Goal: Transaction & Acquisition: Purchase product/service

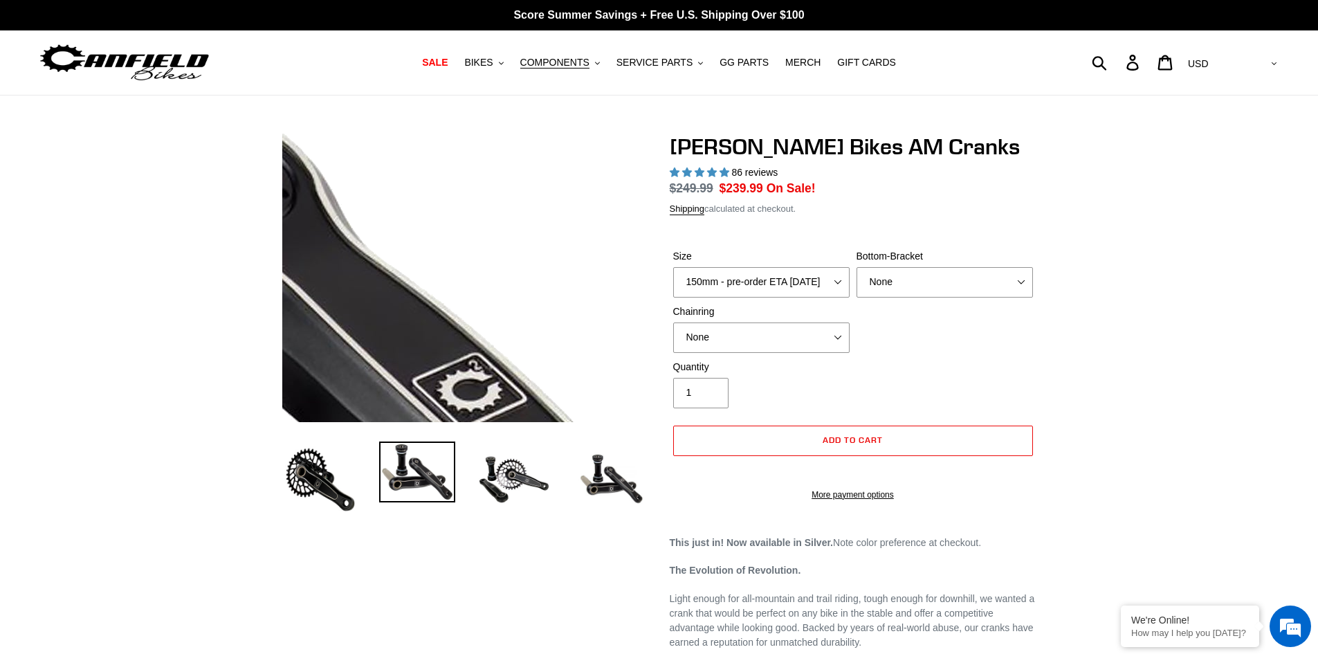
select select "highest-rating"
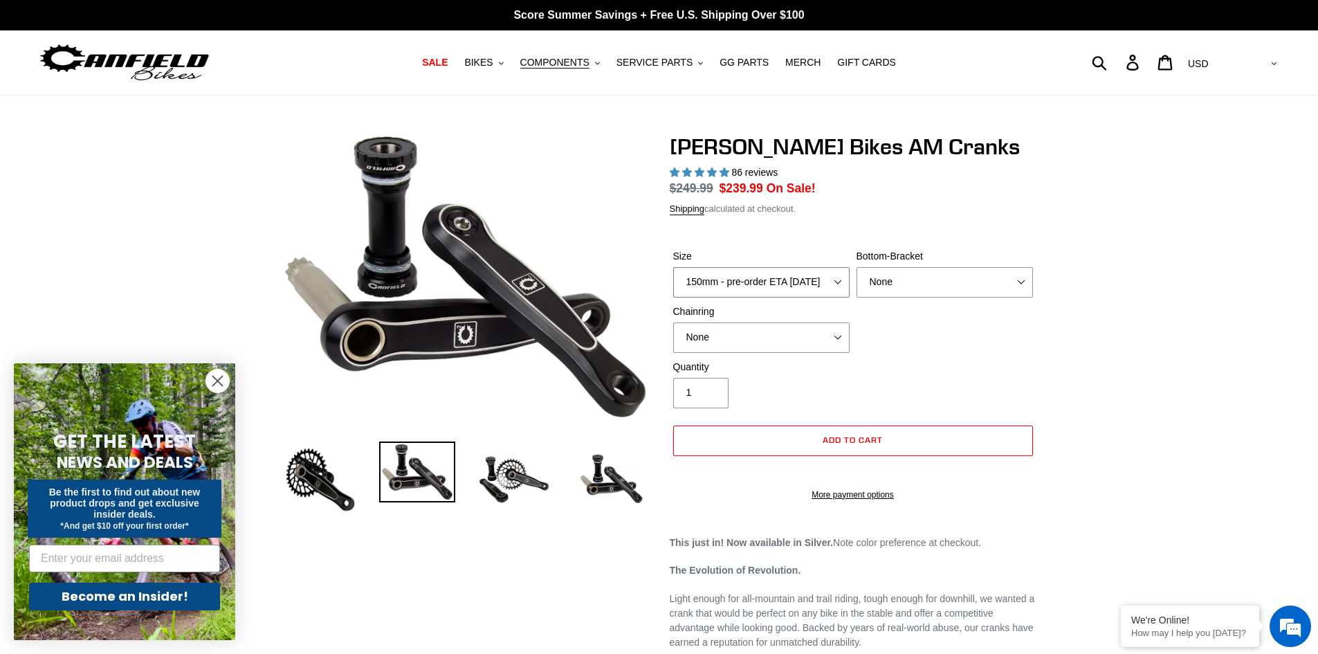
click at [832, 283] on select "150mm - pre-order ETA [DATE] 155mm - pre-order ETA [DATE] 160mm - pre-order ETA…" at bounding box center [761, 282] width 176 height 30
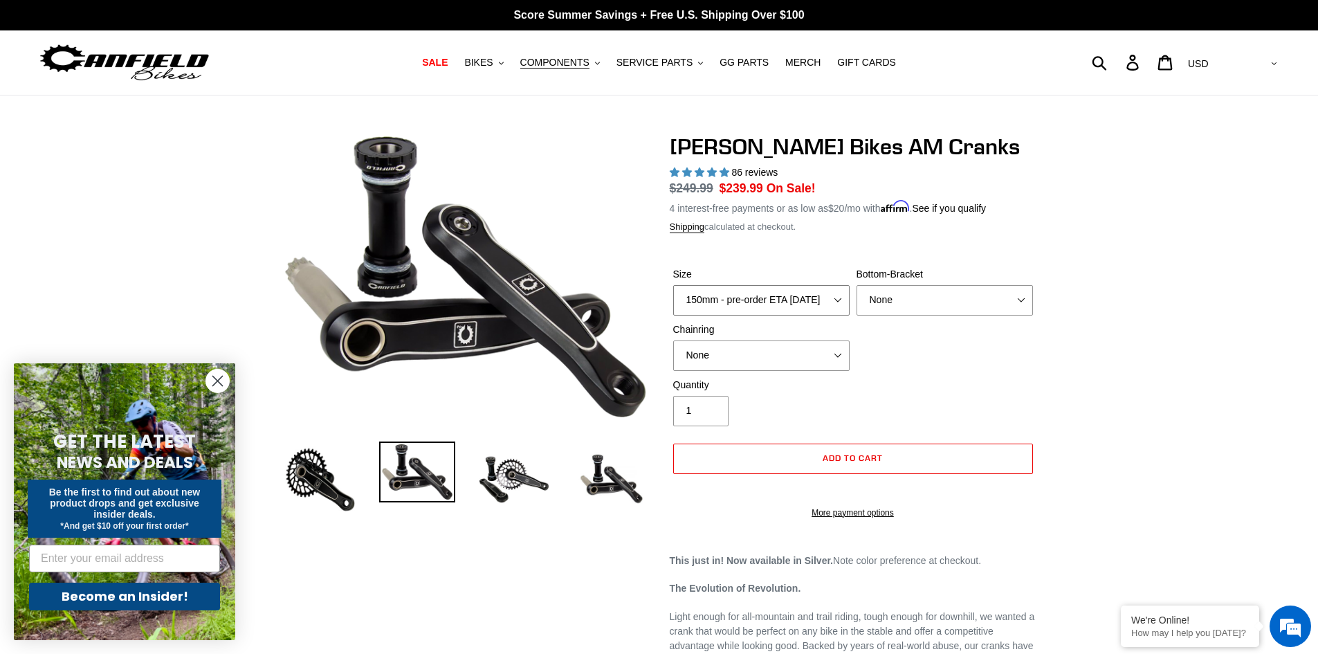
select select "160mm - pre-order ETA [DATE]"
click at [673, 285] on select "150mm - pre-order ETA [DATE] 155mm - pre-order ETA [DATE] 160mm - pre-order ETA…" at bounding box center [761, 300] width 176 height 30
click at [894, 294] on select "None BSA Threaded 68/73mm Press Fit PF92" at bounding box center [945, 300] width 176 height 30
select select "BSA Threaded 68/73mm"
click at [857, 285] on select "None BSA Threaded 68/73mm Press Fit PF92" at bounding box center [945, 300] width 176 height 30
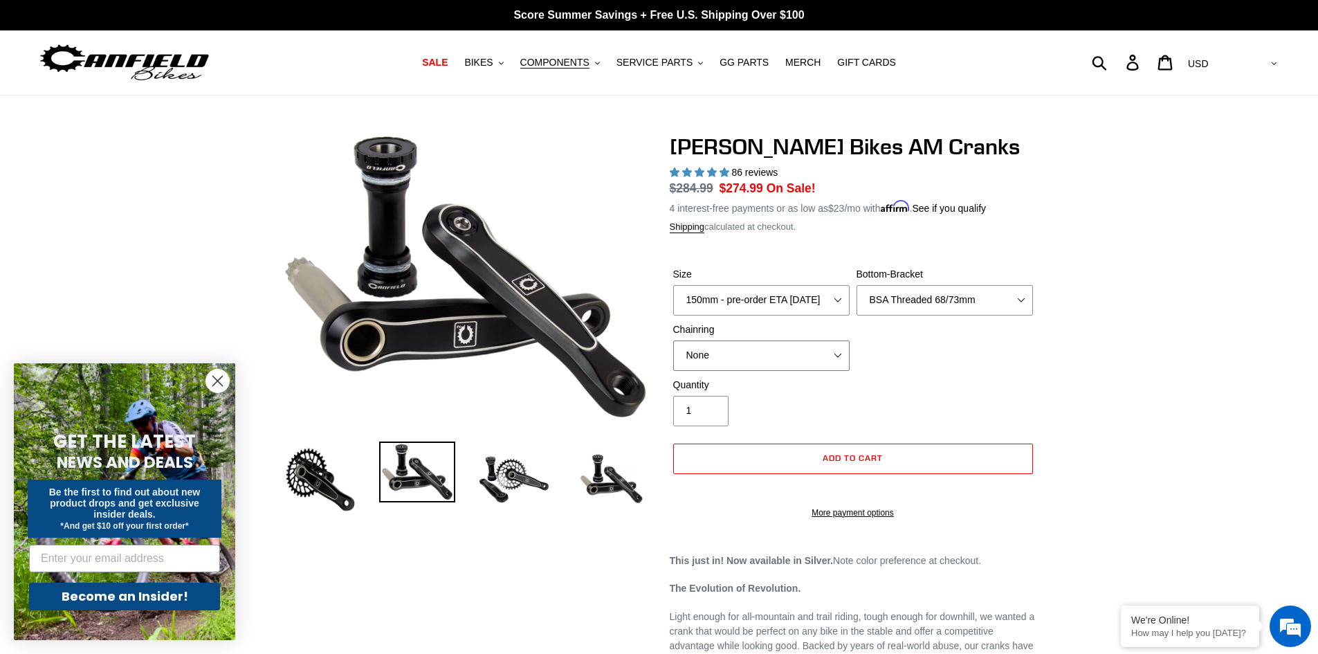
click at [810, 349] on select "None 30t Round (Boost 148) 30t Oval (Boost 148) 32t Round (Boost 148) 32t Oval …" at bounding box center [761, 355] width 176 height 30
select select "30t Round (Boost 148)"
click at [673, 340] on select "None 30t Round (Boost 148) 30t Oval (Boost 148) 32t Round (Boost 148) 32t Oval …" at bounding box center [761, 355] width 176 height 30
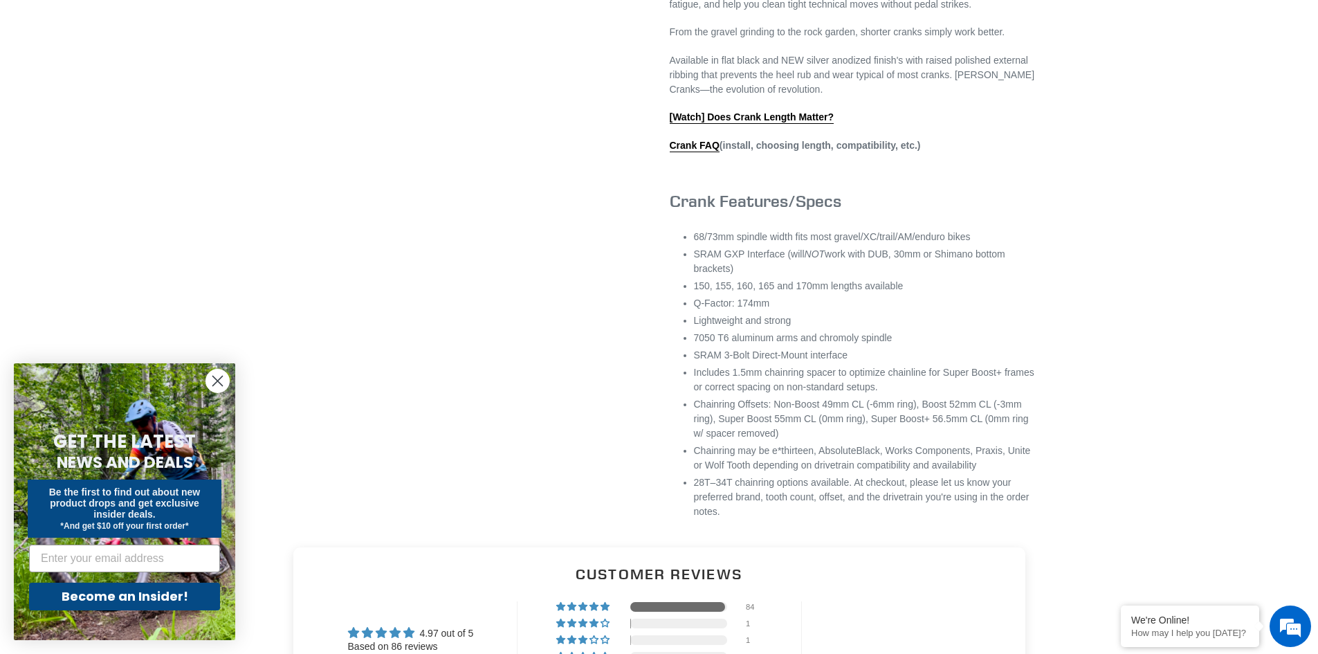
scroll to position [830, 0]
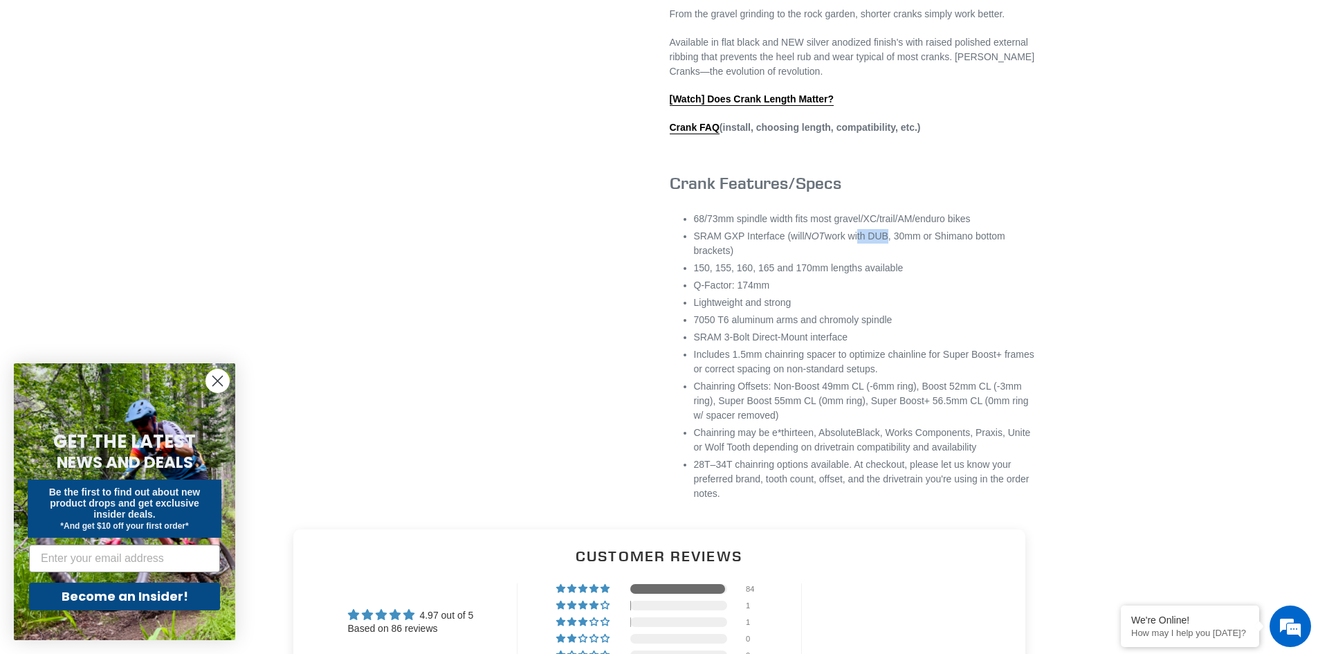
drag, startPoint x: 862, startPoint y: 253, endPoint x: 884, endPoint y: 253, distance: 22.1
click at [884, 253] on li "SRAM GXP Interface (will NOT work with DUB, 30mm or Shimano bottom brackets)" at bounding box center [865, 243] width 343 height 29
drag, startPoint x: 743, startPoint y: 300, endPoint x: 762, endPoint y: 299, distance: 18.7
click at [762, 293] on li "Q-Factor: 174mm" at bounding box center [865, 285] width 343 height 15
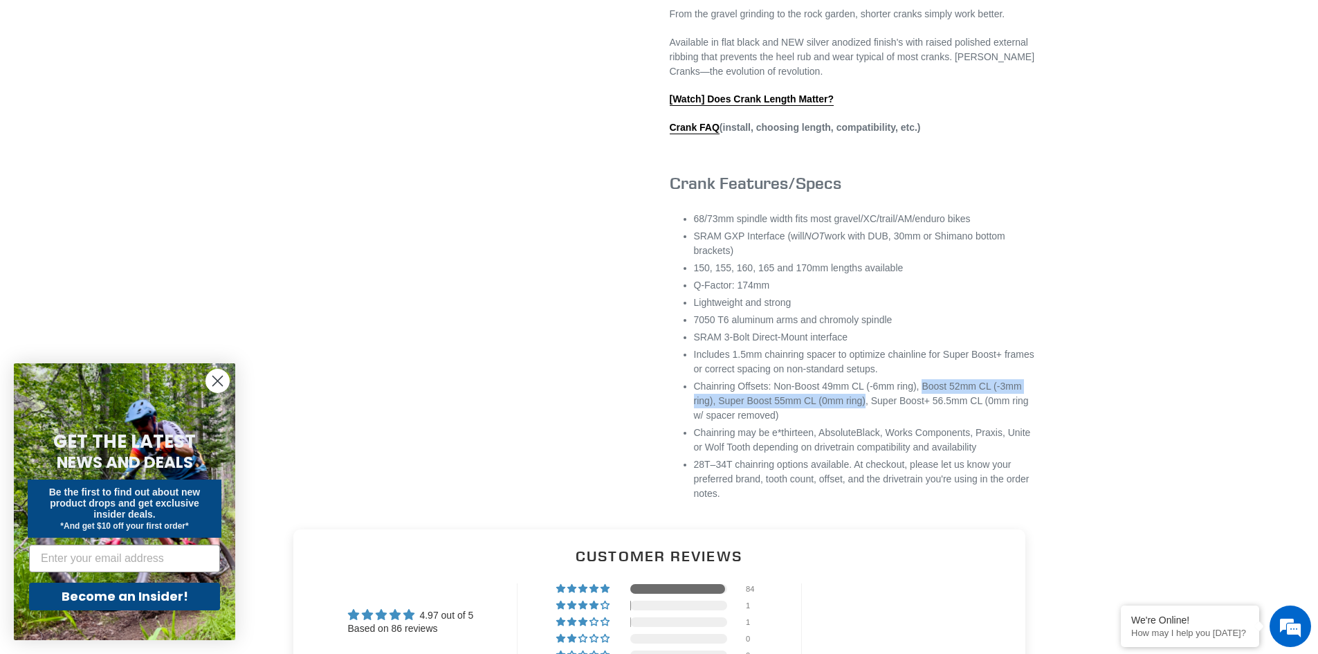
drag, startPoint x: 922, startPoint y: 401, endPoint x: 863, endPoint y: 419, distance: 61.5
click at [863, 419] on li "Chainring Offsets: Non-Boost 49mm CL (-6mm ring), Boost 52mm CL (-3mm ring), Su…" at bounding box center [865, 401] width 343 height 44
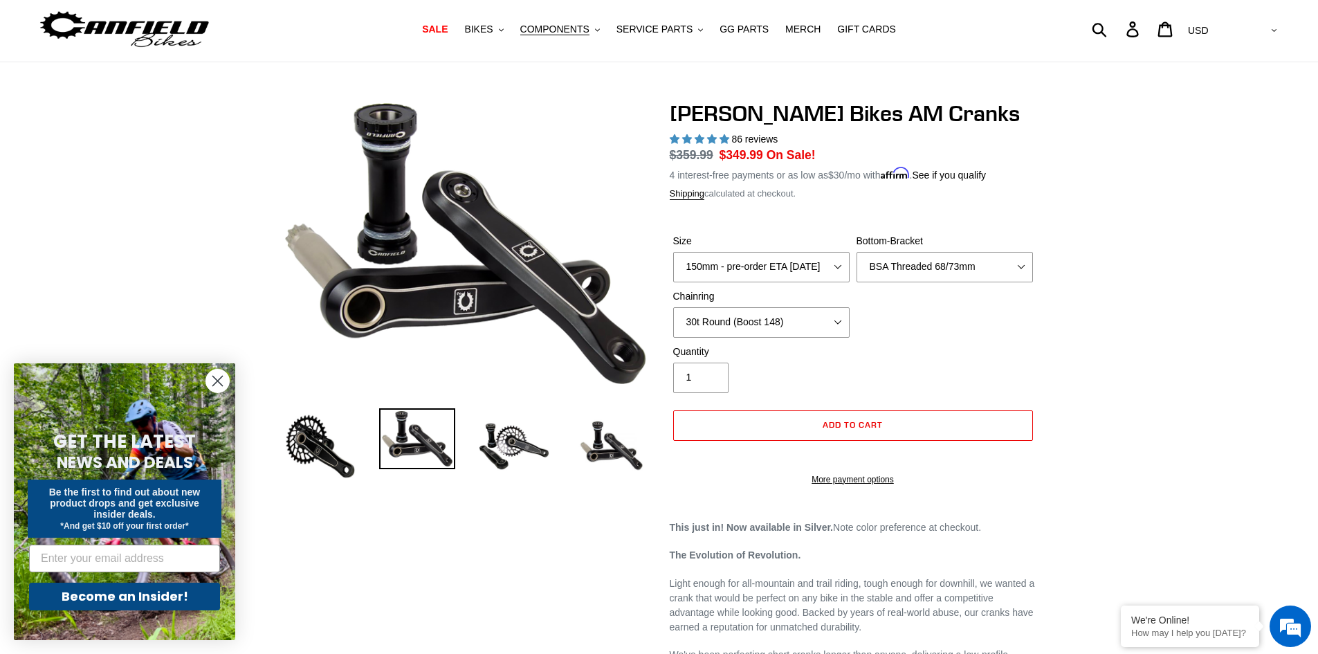
scroll to position [0, 0]
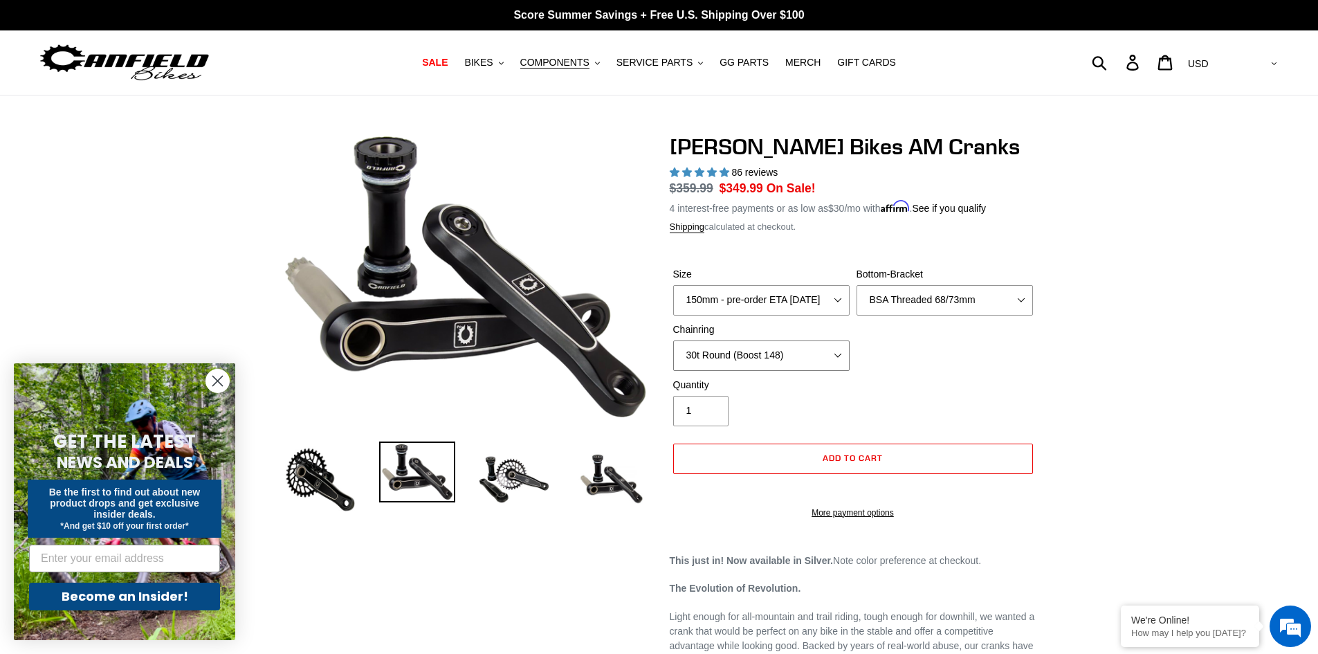
click at [818, 354] on select "None 30t Round (Boost 148) 30t Oval (Boost 148) 32t Round (Boost 148) 32t Oval …" at bounding box center [761, 355] width 176 height 30
click at [817, 354] on select "None 30t Round (Boost 148) 30t Oval (Boost 148) 32t Round (Boost 148) 32t Oval …" at bounding box center [761, 355] width 176 height 30
click at [821, 306] on select "150mm - pre-order ETA [DATE] 155mm - pre-order ETA [DATE] 160mm - pre-order ETA…" at bounding box center [761, 300] width 176 height 30
click at [825, 300] on select "150mm - pre-order ETA [DATE] 155mm - pre-order ETA [DATE] 160mm - pre-order ETA…" at bounding box center [761, 300] width 176 height 30
click at [891, 304] on select "None BSA Threaded 68/73mm Press Fit PF92" at bounding box center [945, 300] width 176 height 30
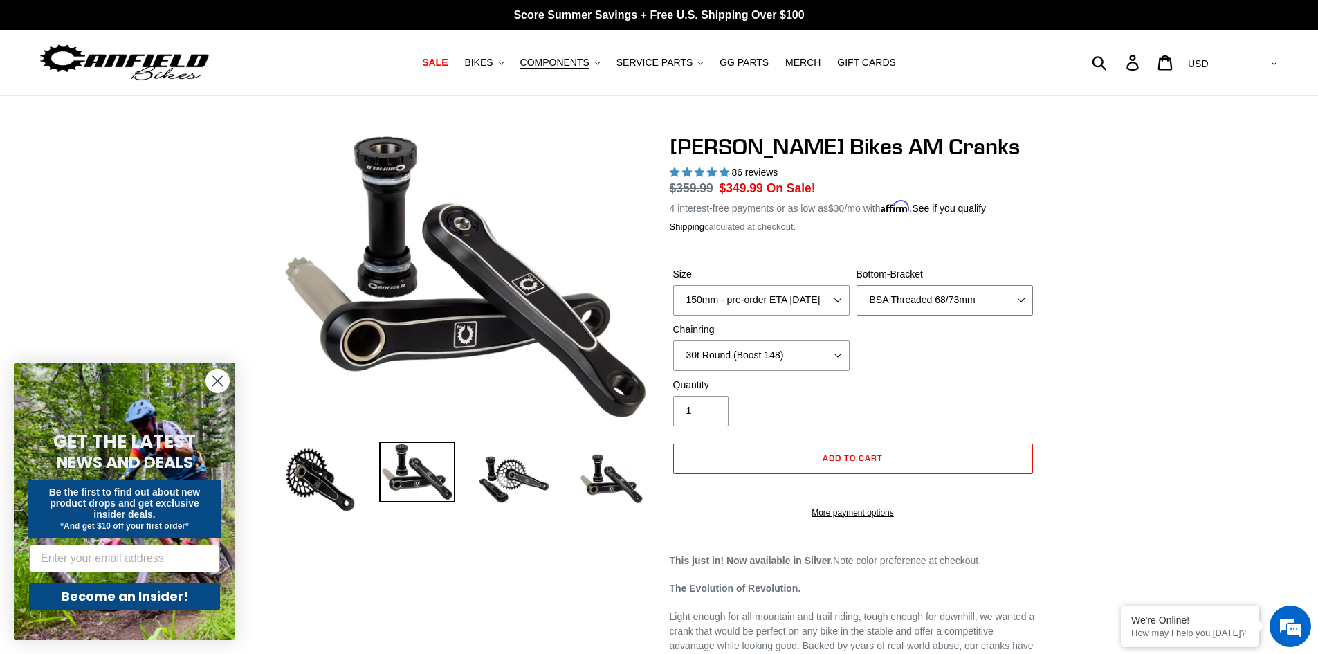
click at [857, 285] on select "None BSA Threaded 68/73mm Press Fit PF92" at bounding box center [945, 300] width 176 height 30
click at [790, 343] on select "None 30t Round (Boost 148) 30t Oval (Boost 148) 32t Round (Boost 148) 32t Oval …" at bounding box center [761, 355] width 176 height 30
click at [963, 378] on div "Quantity 1" at bounding box center [853, 405] width 367 height 55
click at [600, 66] on icon ".cls-1{fill:#231f20}" at bounding box center [597, 63] width 5 height 5
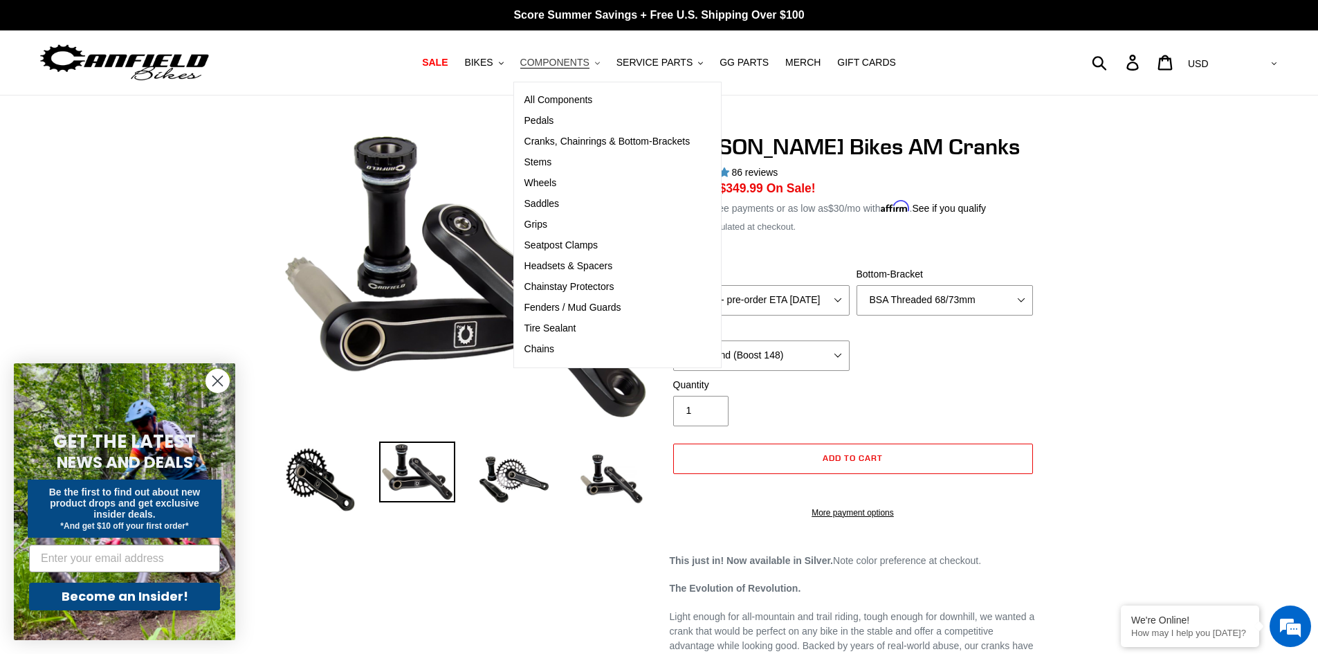
click at [600, 62] on icon ".cls-1{fill:#231f20}" at bounding box center [597, 63] width 5 height 5
